Goal: Information Seeking & Learning: Learn about a topic

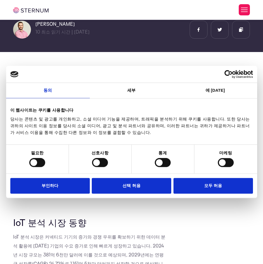
scroll to position [91, 0]
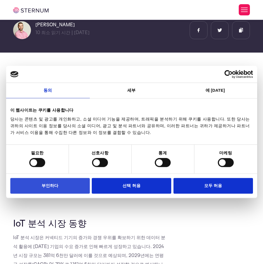
click at [62, 189] on button "부인하다" at bounding box center [50, 186] width 80 height 16
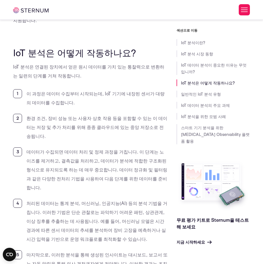
scroll to position [1069, 0]
click at [27, 151] on ol "이 과정은 데이터 수집부터 시작되는데, IoT 기기에 내장된 센서가 대량의 데이터를 수집합니다. 환경 조건, 장비 성능 또는 사용자 상호 작용…" at bounding box center [90, 187] width 155 height 197
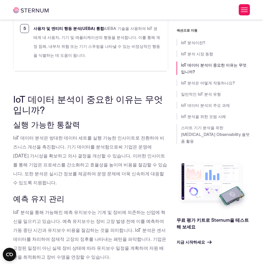
click at [118, 164] on font "IoT 데이터 분석은 방대한 데이터 세트를 실행 가능한 인사이트로 전환하여 비즈니스 개선을 촉진합니다. 기기 데이터를 분석함으로써 기업은 운영…" at bounding box center [90, 160] width 154 height 51
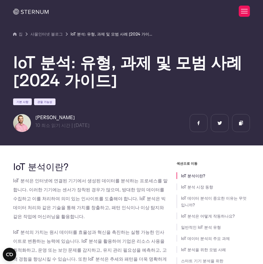
scroll to position [0, 0]
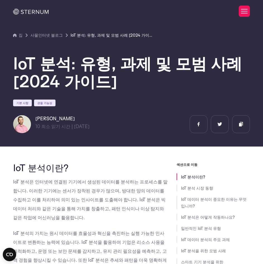
drag, startPoint x: 36, startPoint y: 121, endPoint x: 84, endPoint y: 124, distance: 47.3
click at [84, 124] on div "[PERSON_NAME] 10 최소 읽기 시간 | [DATE] min read |" at bounding box center [62, 124] width 54 height 18
click at [79, 120] on h6 "[PERSON_NAME]" at bounding box center [62, 118] width 54 height 7
drag, startPoint x: 73, startPoint y: 119, endPoint x: 36, endPoint y: 117, distance: 36.7
click at [36, 117] on h6 "[PERSON_NAME]" at bounding box center [62, 118] width 54 height 7
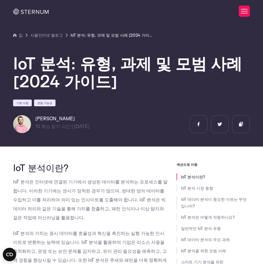
click at [90, 115] on h6 "[PERSON_NAME]" at bounding box center [62, 118] width 54 height 7
click at [82, 79] on font "IoT 분석: 유형, 과제 및 모범 사례 [2024 가이드]" at bounding box center [127, 72] width 229 height 39
click at [21, 125] on img at bounding box center [22, 124] width 18 height 18
click at [33, 15] on img at bounding box center [30, 12] width 35 height 6
